Goal: Information Seeking & Learning: Stay updated

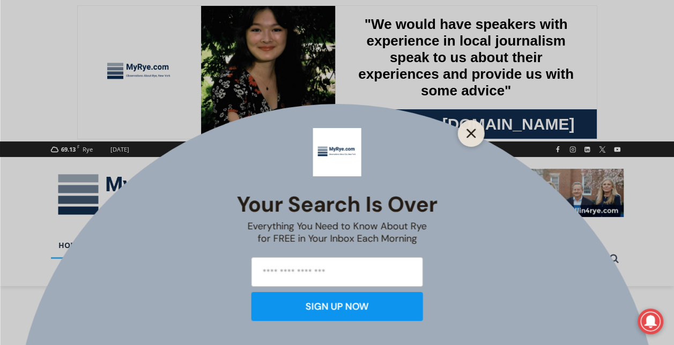
click at [471, 137] on icon "Close" at bounding box center [471, 134] width 10 height 10
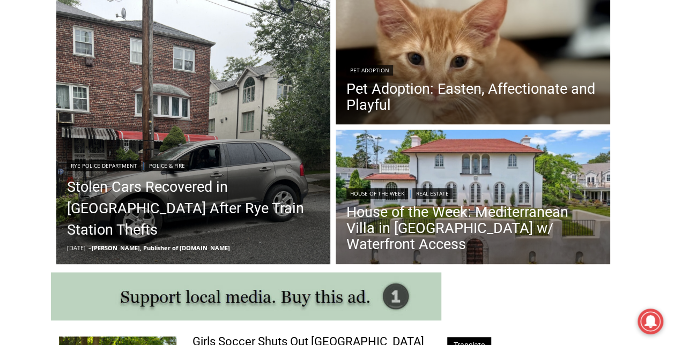
scroll to position [310, 0]
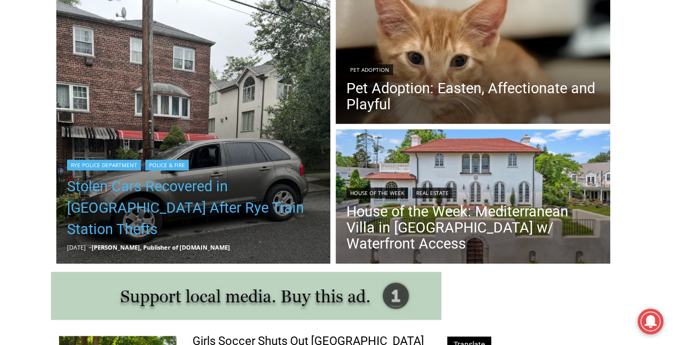
click at [132, 222] on link "Stolen Cars Recovered in [GEOGRAPHIC_DATA] After Rye Train Station Thefts" at bounding box center [193, 208] width 253 height 64
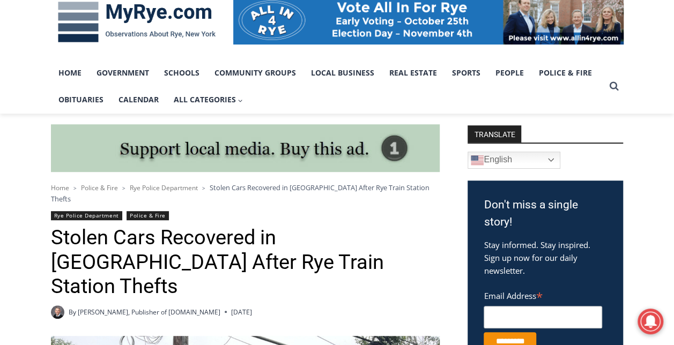
scroll to position [172, 0]
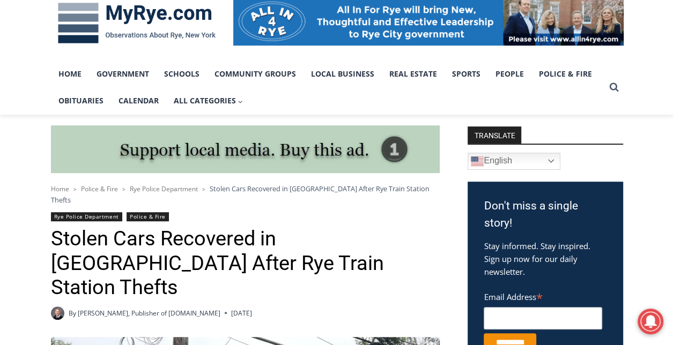
click at [136, 32] on img at bounding box center [137, 23] width 172 height 56
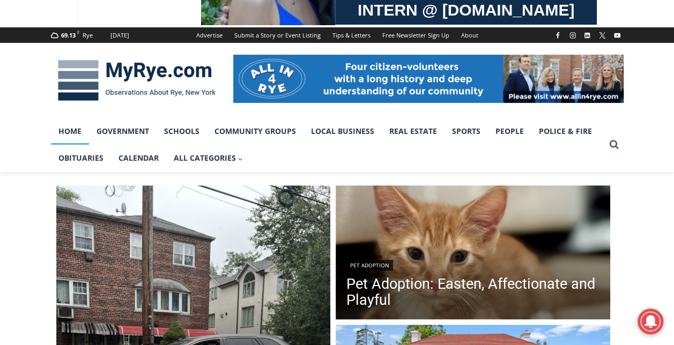
scroll to position [131, 0]
